Goal: Task Accomplishment & Management: Use online tool/utility

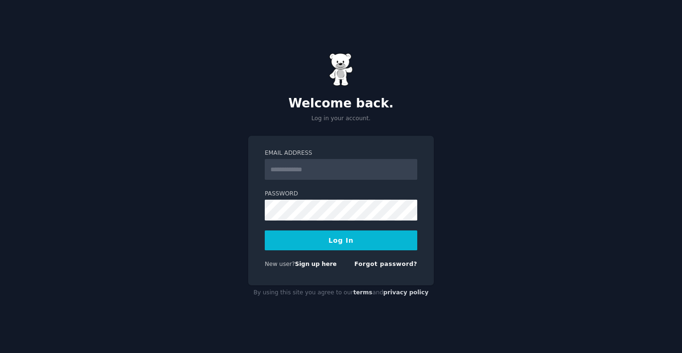
click at [323, 167] on input "Email Address" at bounding box center [341, 169] width 152 height 21
type input "**********"
click at [348, 239] on button "Log In" at bounding box center [341, 241] width 152 height 20
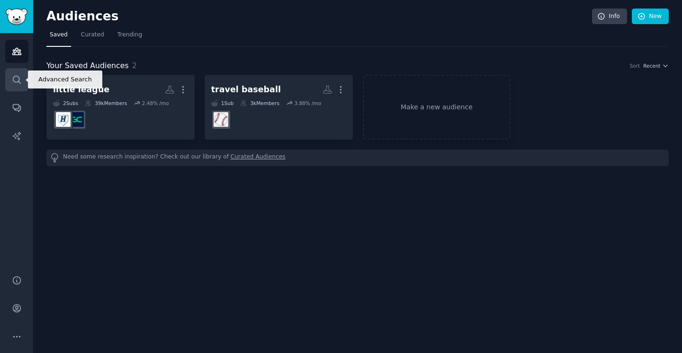
click at [18, 78] on icon "Sidebar" at bounding box center [17, 80] width 10 height 10
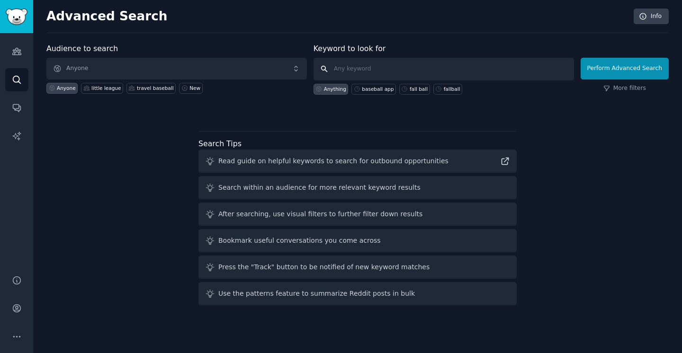
click at [388, 69] on input "text" at bounding box center [443, 69] width 260 height 23
click at [377, 88] on div "baseball app" at bounding box center [378, 89] width 32 height 7
type input "baseball app"
click at [636, 66] on button "Perform Advanced Search" at bounding box center [624, 69] width 88 height 22
click at [382, 87] on div "baseball app" at bounding box center [378, 89] width 32 height 7
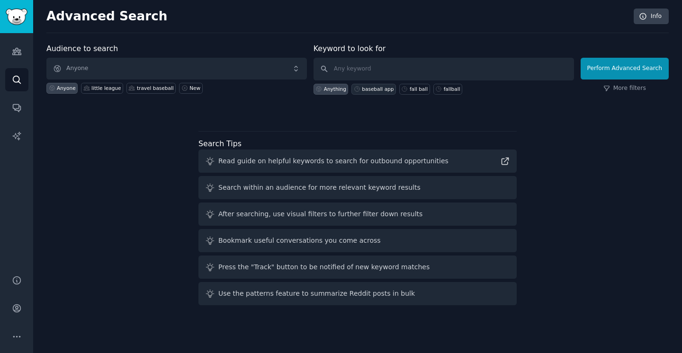
type input "baseball app"
click at [17, 52] on icon "Sidebar" at bounding box center [16, 51] width 9 height 7
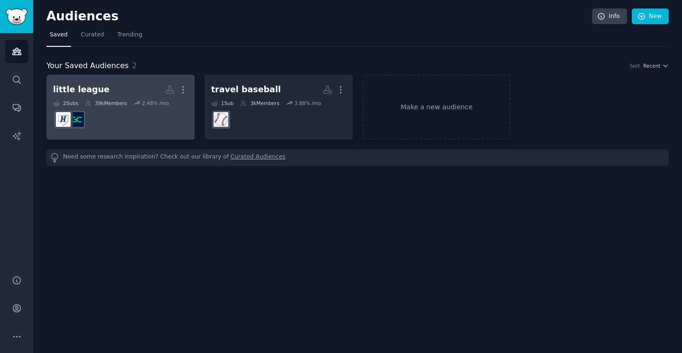
click at [135, 116] on dd at bounding box center [120, 120] width 135 height 27
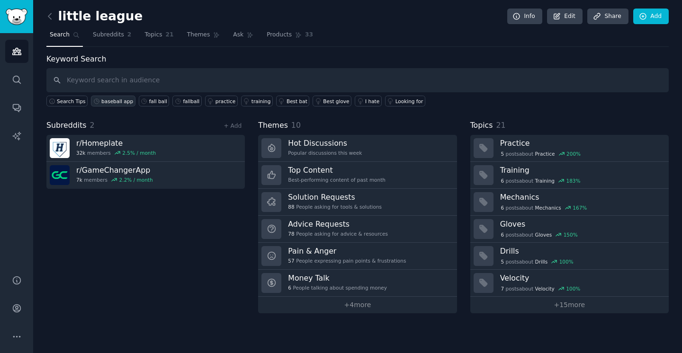
click at [114, 102] on div "baseball app" at bounding box center [117, 101] width 32 height 7
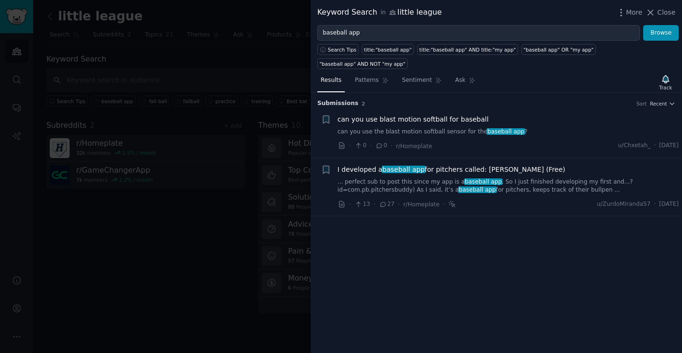
click at [201, 142] on div at bounding box center [341, 176] width 682 height 353
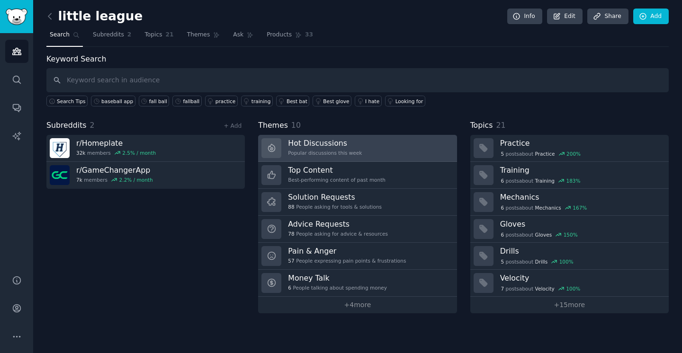
click at [336, 148] on div "Hot Discussions Popular discussions this week" at bounding box center [325, 148] width 74 height 20
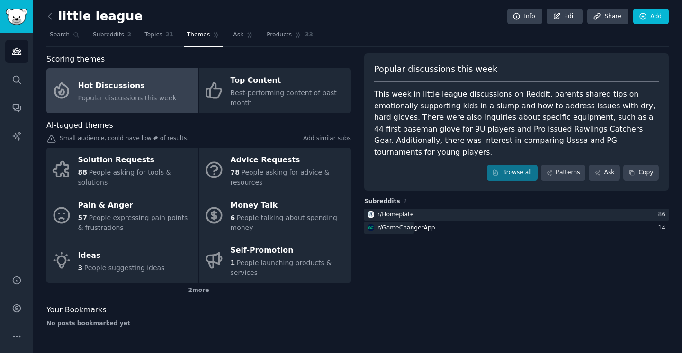
click at [12, 91] on div "Audiences Search Conversations AI Reports" at bounding box center [16, 148] width 33 height 231
click at [19, 79] on icon "Sidebar" at bounding box center [17, 80] width 8 height 8
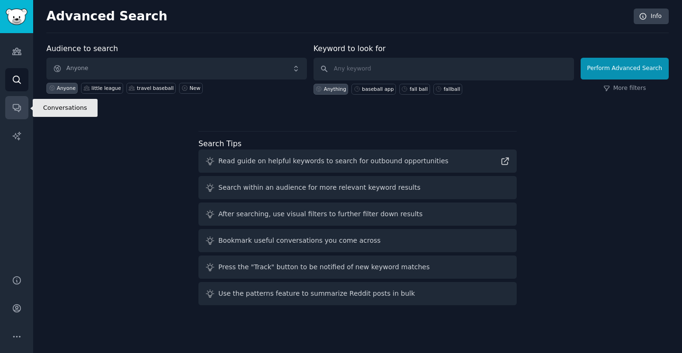
click at [18, 106] on icon "Sidebar" at bounding box center [17, 108] width 10 height 10
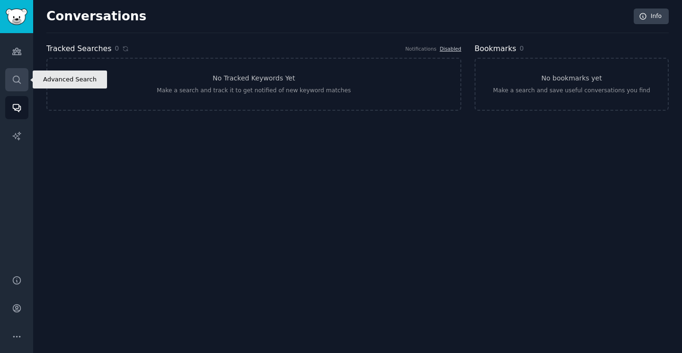
click at [14, 78] on icon "Sidebar" at bounding box center [17, 80] width 10 height 10
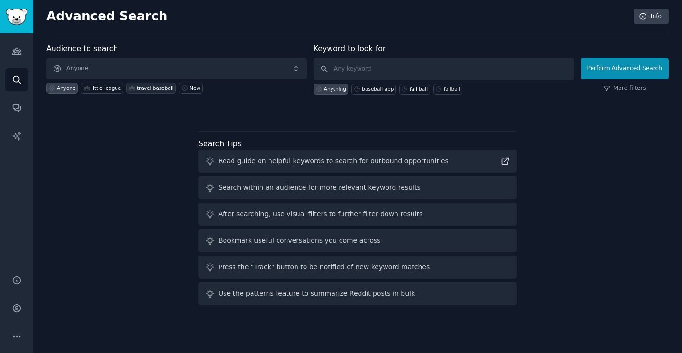
click at [148, 86] on div "travel baseball" at bounding box center [155, 88] width 37 height 7
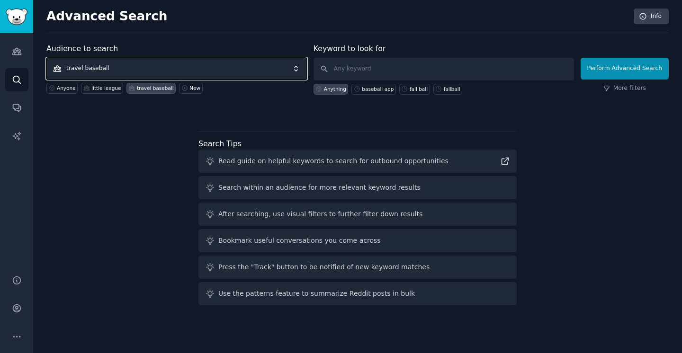
click at [143, 69] on span "travel baseball" at bounding box center [176, 69] width 260 height 22
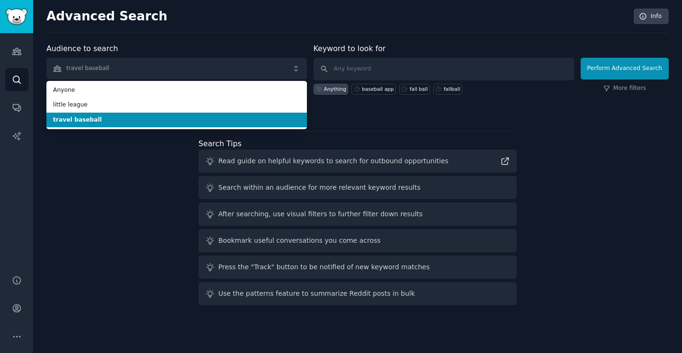
click at [109, 125] on li "travel baseball" at bounding box center [176, 120] width 260 height 15
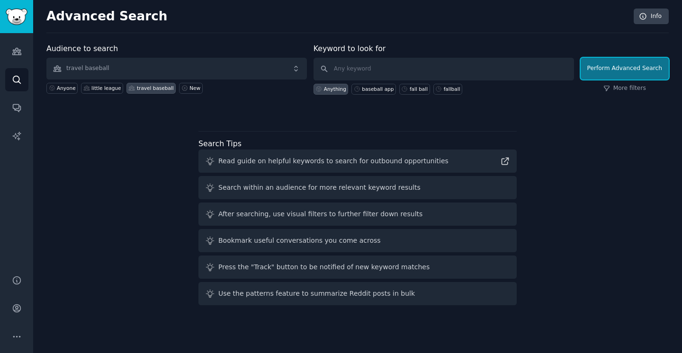
click at [619, 64] on button "Perform Advanced Search" at bounding box center [624, 69] width 88 height 22
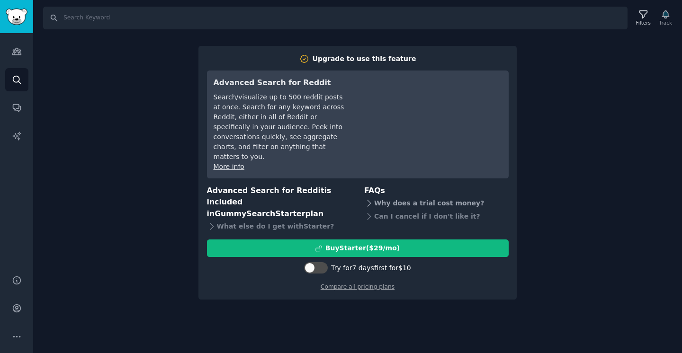
click at [419, 196] on div "Why does a trial cost money?" at bounding box center [436, 202] width 144 height 13
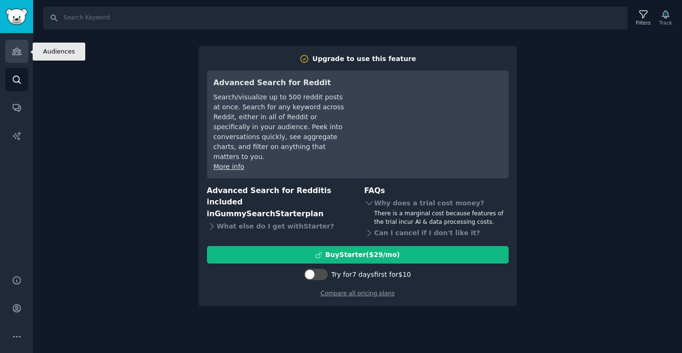
click at [15, 55] on icon "Sidebar" at bounding box center [16, 51] width 9 height 7
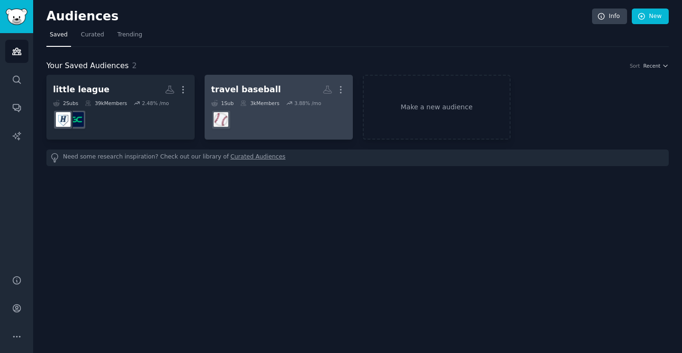
click at [281, 91] on h2 "travel baseball More" at bounding box center [278, 89] width 135 height 17
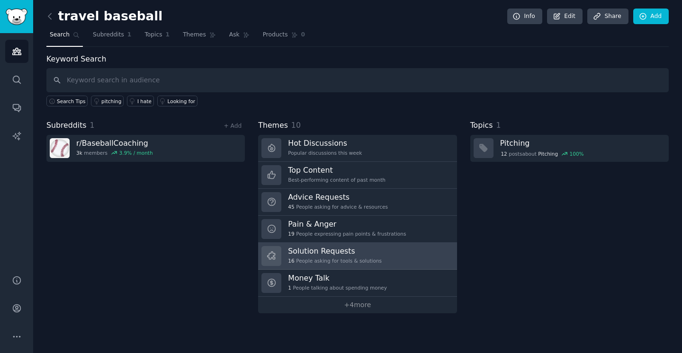
click at [389, 255] on link "Solution Requests 16 People asking for tools & solutions" at bounding box center [357, 256] width 198 height 27
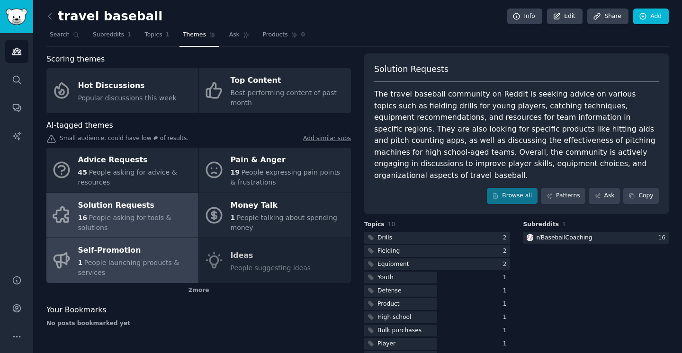
click at [123, 255] on div "Self-Promotion" at bounding box center [136, 250] width 116 height 15
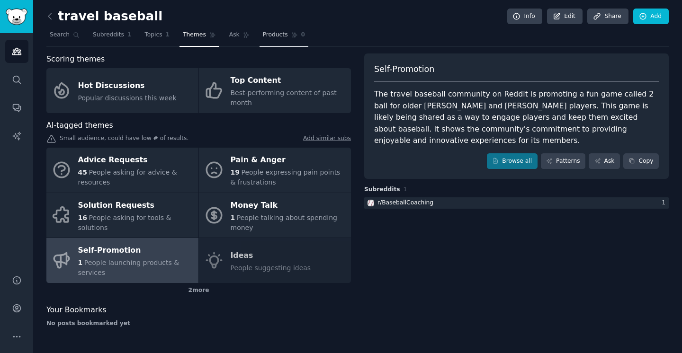
click at [273, 34] on span "Products" at bounding box center [275, 35] width 25 height 9
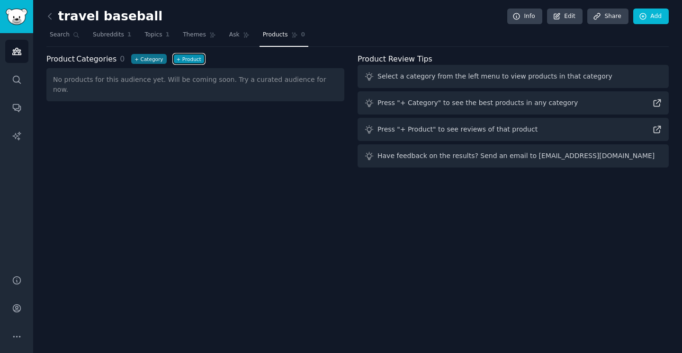
click at [185, 58] on button "+ Product" at bounding box center [188, 59] width 31 height 10
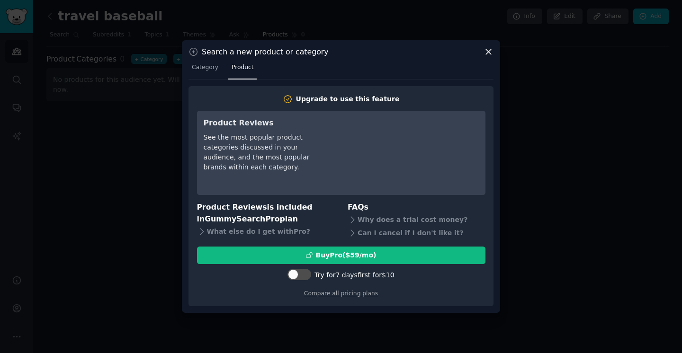
click at [490, 51] on icon at bounding box center [488, 52] width 10 height 10
